Goal: Check status

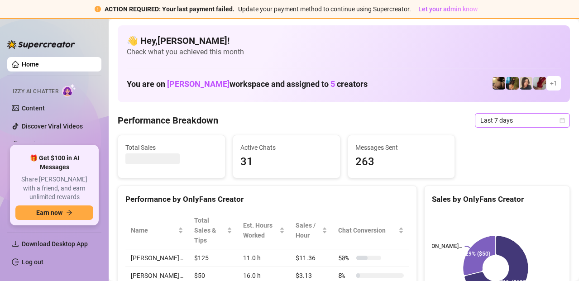
click at [503, 124] on span "Last 7 days" at bounding box center [522, 121] width 84 height 14
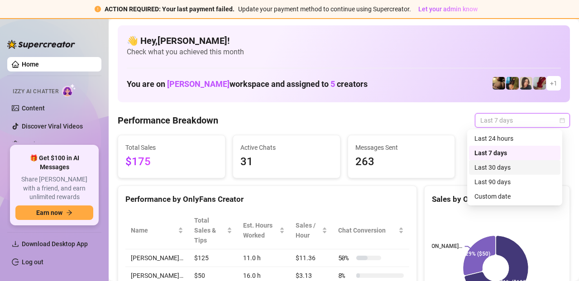
click at [493, 172] on div "Last 30 days" at bounding box center [514, 167] width 91 height 14
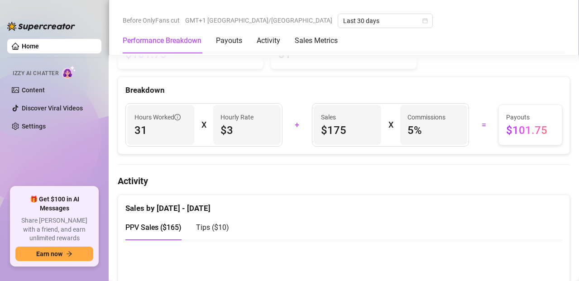
scroll to position [326, 0]
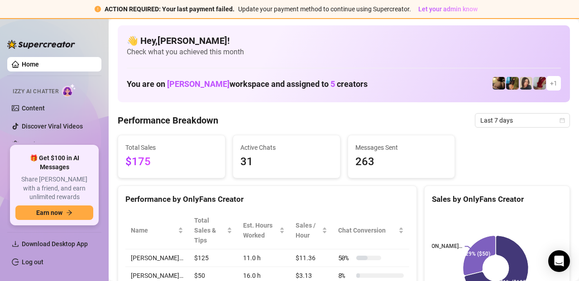
click at [378, 249] on td "50 %" at bounding box center [371, 258] width 76 height 18
click at [495, 118] on span "Last 7 days" at bounding box center [522, 121] width 84 height 14
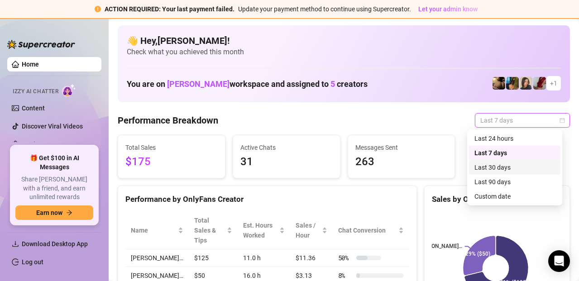
click at [497, 173] on div "Last 30 days" at bounding box center [514, 167] width 91 height 14
